Goal: Information Seeking & Learning: Find specific fact

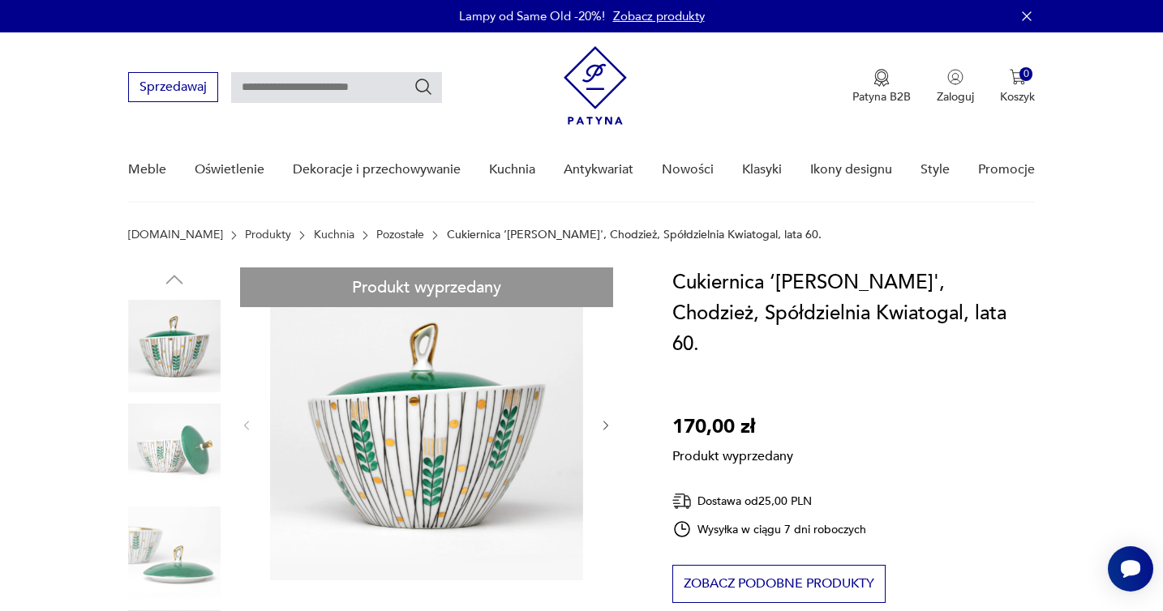
click at [332, 78] on input "text" at bounding box center [336, 87] width 211 height 31
type input "*********"
click at [426, 79] on icon "Szukaj" at bounding box center [423, 86] width 19 height 19
type input "*********"
